Goal: Connect with others: Connect with other users

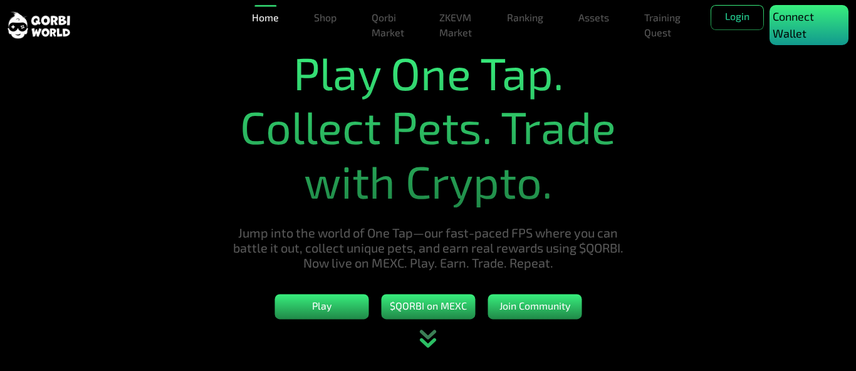
click at [806, 23] on p "Connect Wallet" at bounding box center [809, 25] width 73 height 34
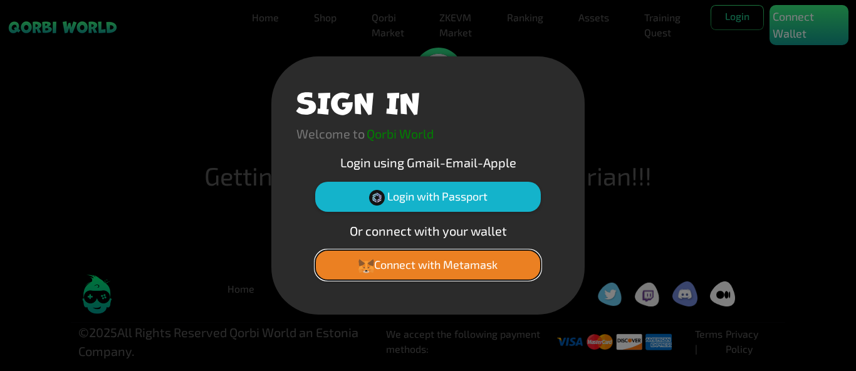
click at [409, 263] on button "Connect with Metamask" at bounding box center [428, 265] width 226 height 30
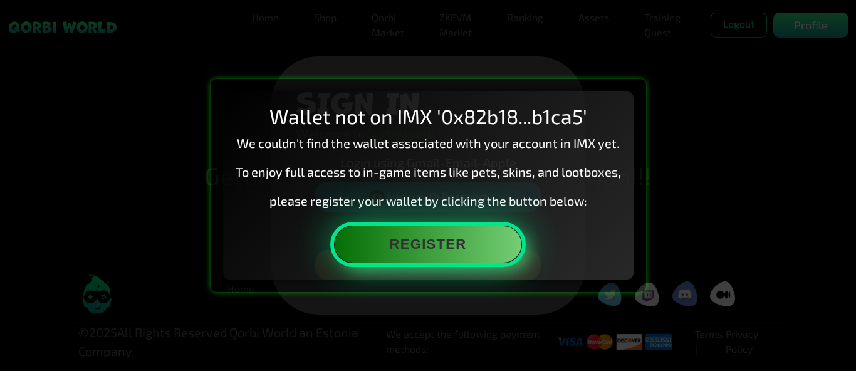
click at [426, 254] on button "Register" at bounding box center [428, 245] width 188 height 38
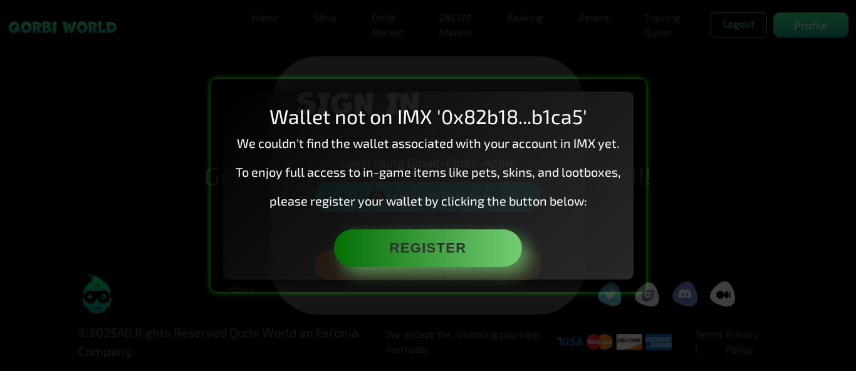
click at [216, 38] on div "Wallet not on IMX '0x82b18...b1ca5' We couldn't find the wallet associated with…" at bounding box center [428, 185] width 856 height 371
click at [563, 32] on div "Wallet not on IMX '0x82b18...b1ca5' We couldn't find the wallet associated with…" at bounding box center [428, 185] width 856 height 371
click at [856, 43] on div "Wallet not on IMX '0x82b18...b1ca5' We couldn't find the wallet associated with…" at bounding box center [428, 185] width 856 height 371
click at [825, 167] on div "Wallet not on IMX '0x82b18...b1ca5' We couldn't find the wallet associated with…" at bounding box center [428, 185] width 856 height 371
click at [544, 283] on div "Wallet not on IMX '0x82b18...b1ca5' We couldn't find the wallet associated with…" at bounding box center [429, 185] width 436 height 213
